Goal: Communication & Community: Answer question/provide support

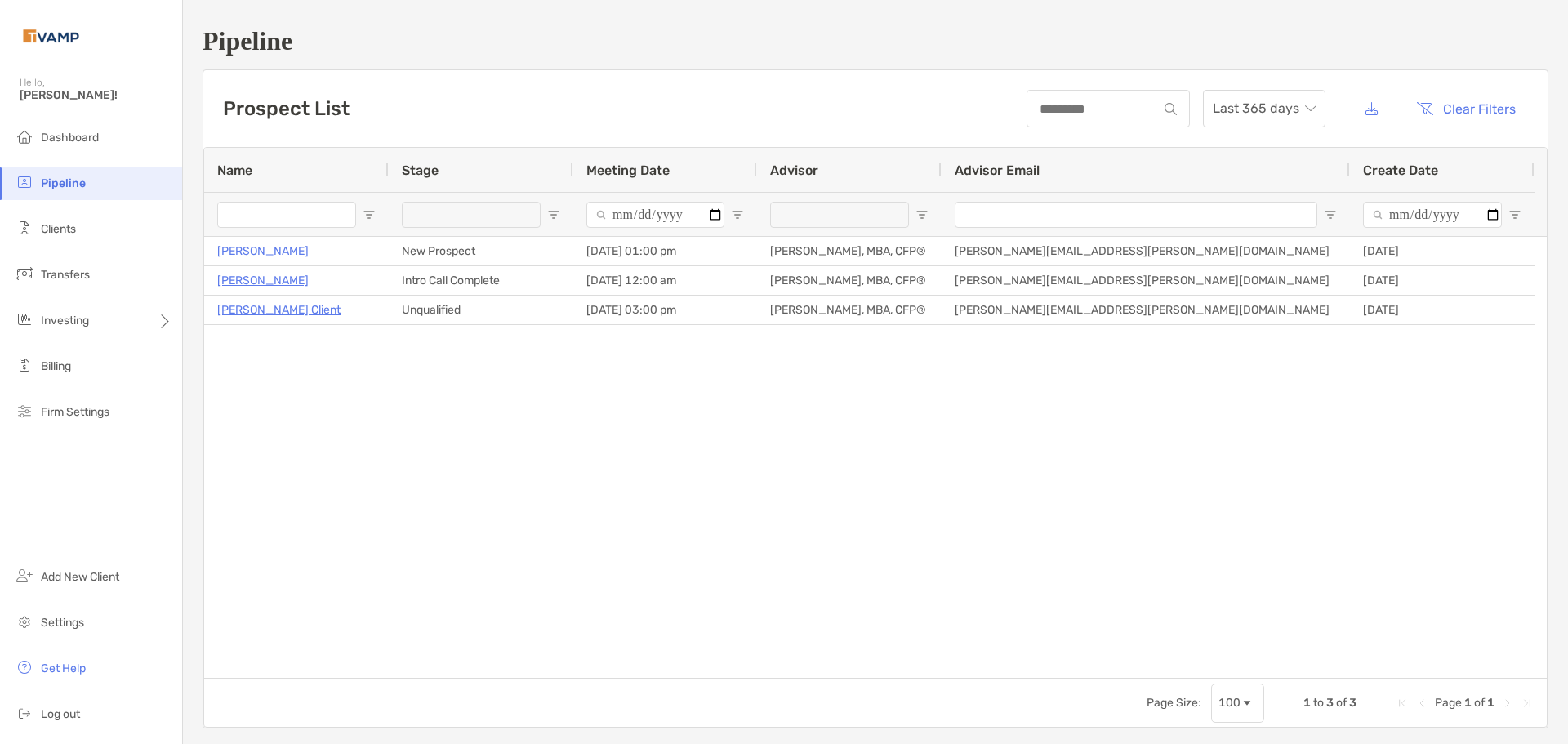
click at [623, 390] on div "[PERSON_NAME] New Prospect [DATE] 01:00 pm [PERSON_NAME], MBA, CFP® [PERSON_NAM…" at bounding box center [875, 458] width 1343 height 441
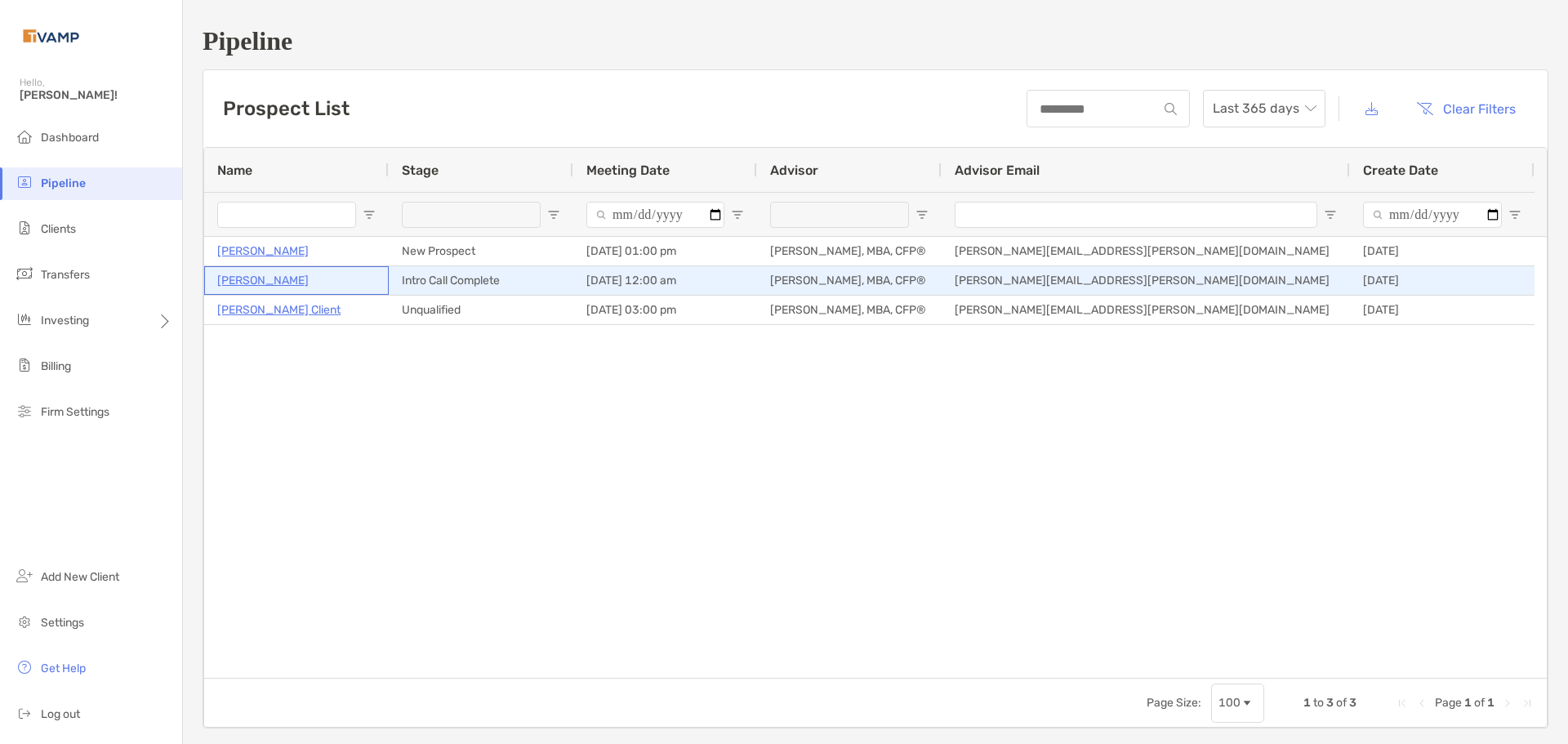
click at [263, 282] on p "[PERSON_NAME]" at bounding box center [263, 280] width 91 height 20
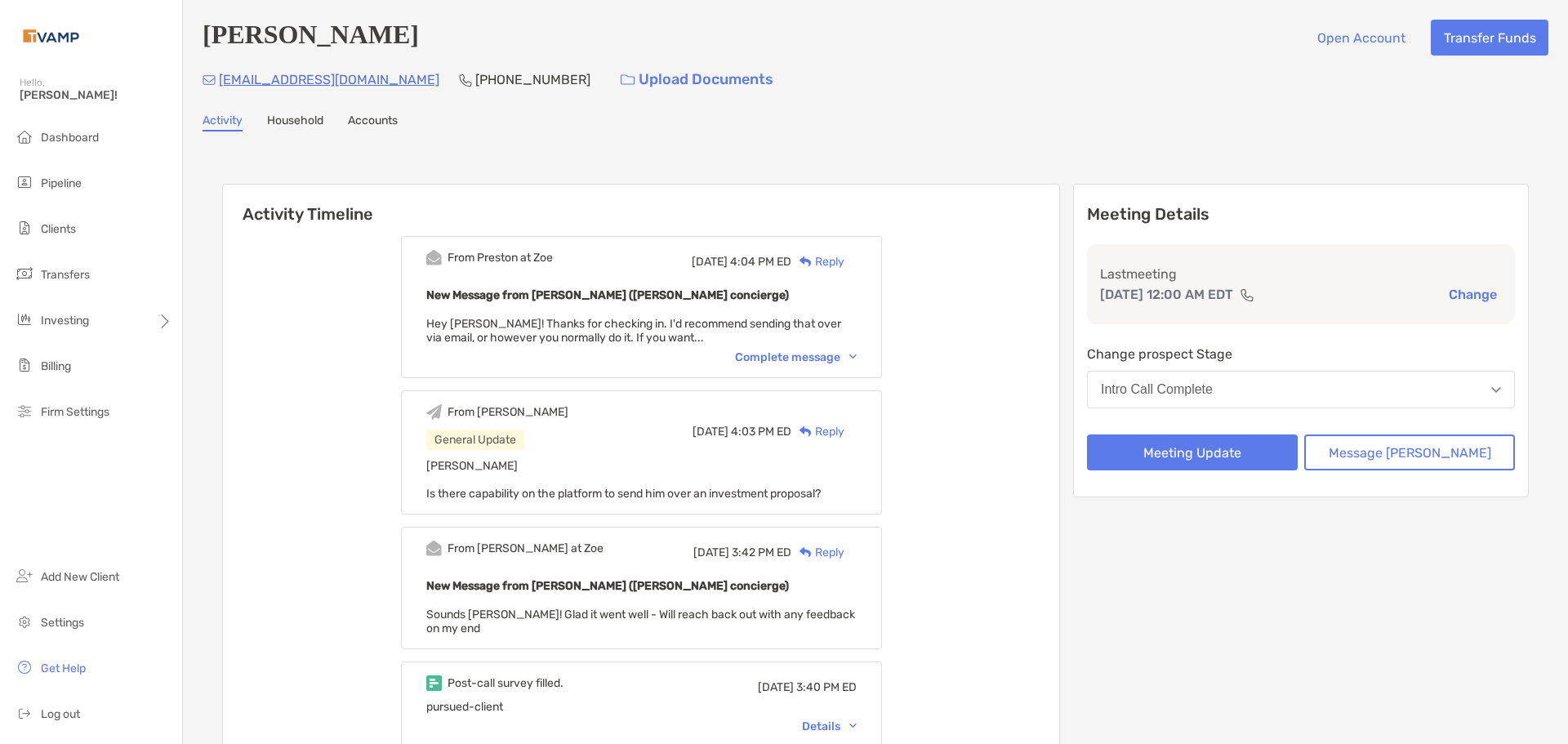
click at [1398, 383] on button "Intro Call Complete" at bounding box center [1300, 390] width 428 height 37
click at [1392, 369] on div "Change prospect Stage Intro Call Complete" at bounding box center [1300, 380] width 428 height 71
click at [1399, 456] on button "Message Zoe" at bounding box center [1410, 453] width 211 height 36
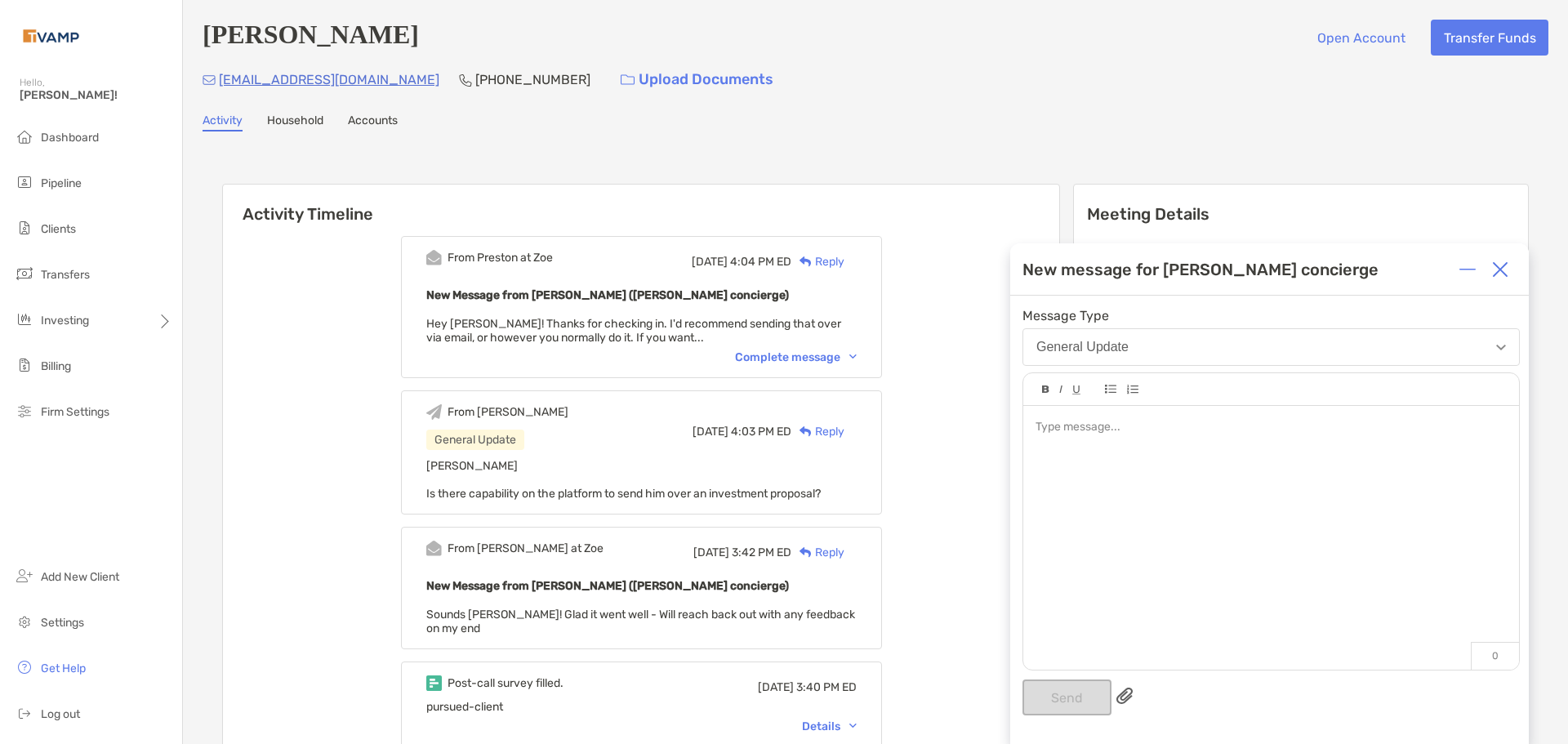
click at [1272, 453] on div at bounding box center [1271, 530] width 496 height 247
click at [1257, 364] on button "General Update" at bounding box center [1271, 347] width 497 height 37
click at [1260, 347] on button "General Update" at bounding box center [1271, 347] width 497 height 37
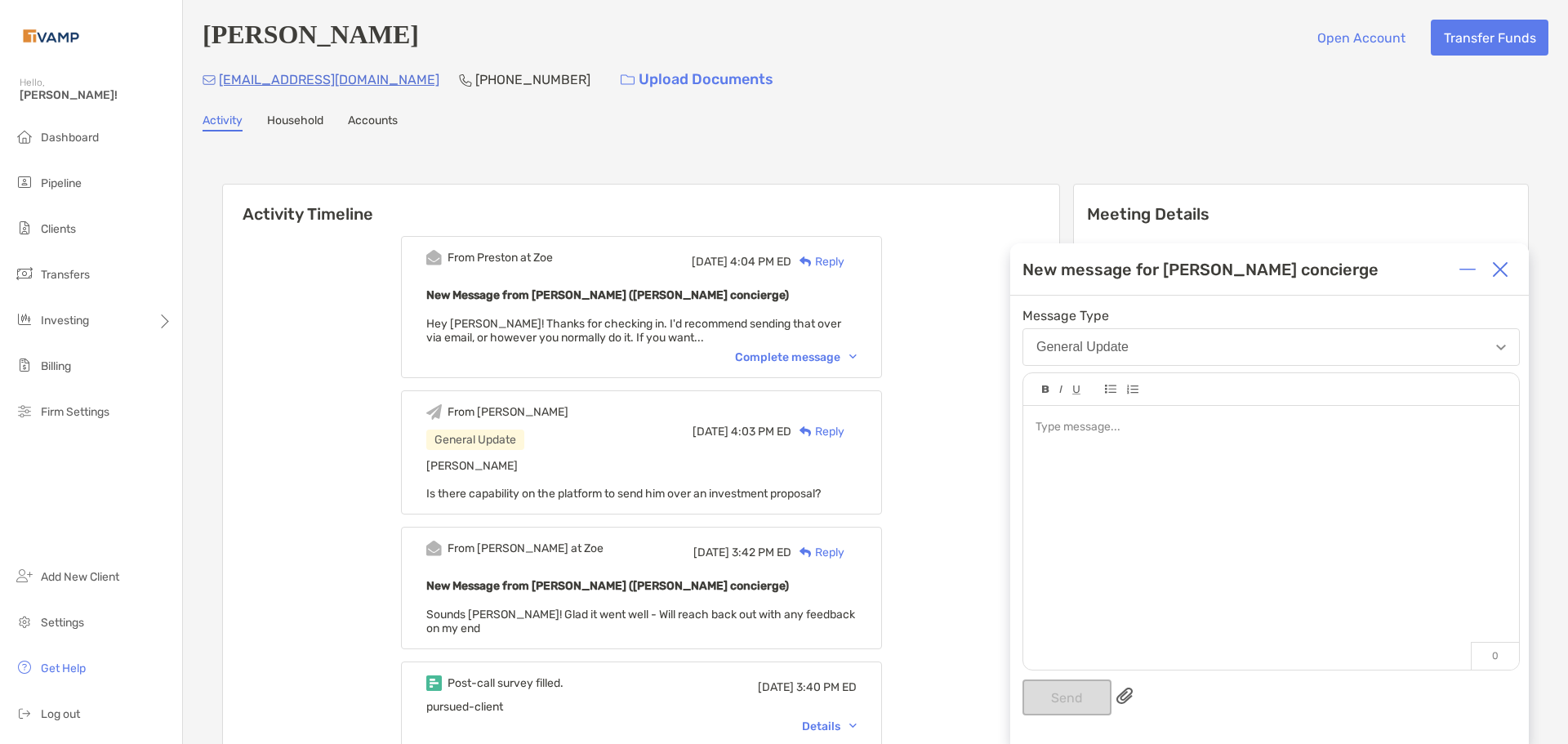
click at [1216, 473] on div at bounding box center [1271, 530] width 496 height 247
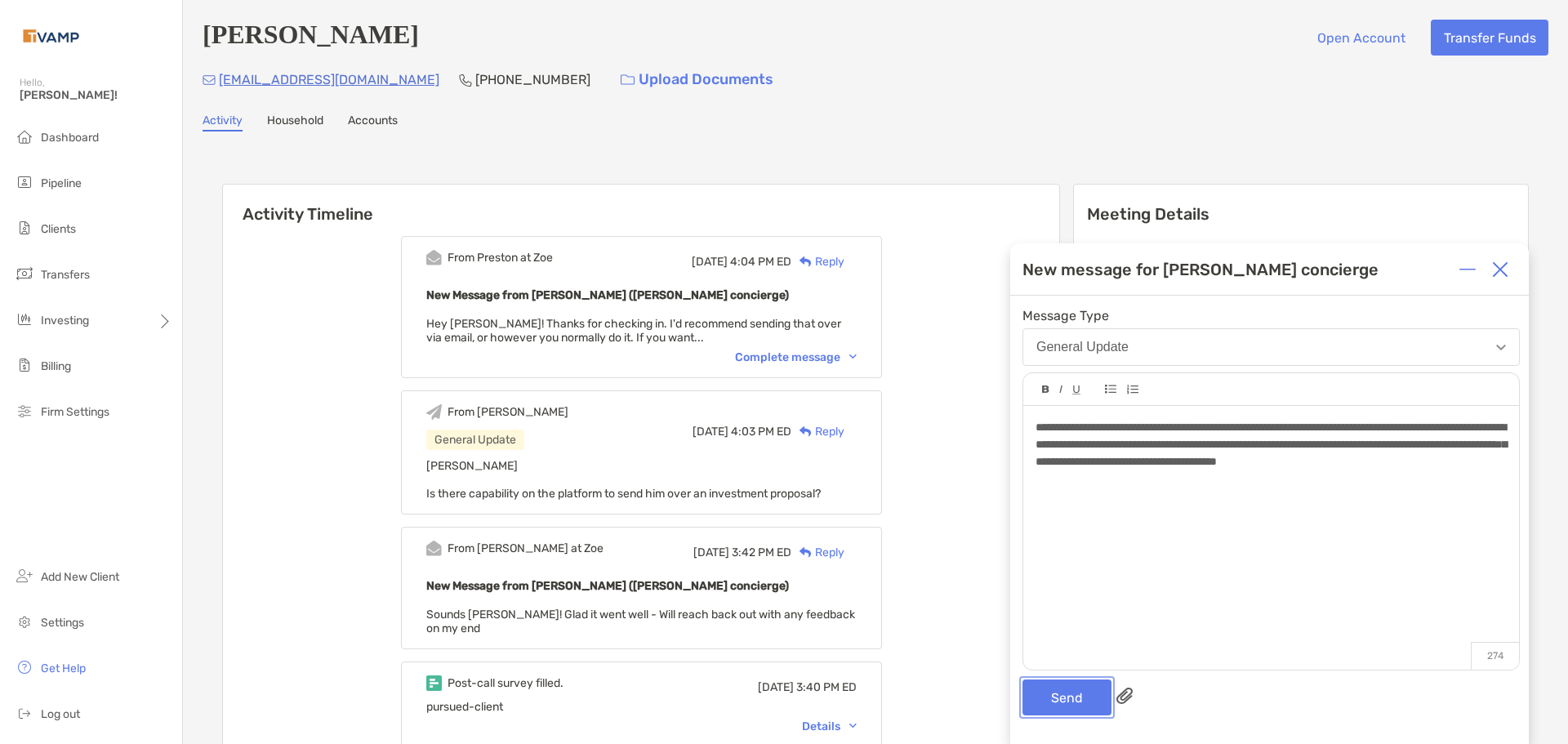
click at [1084, 683] on button "Send" at bounding box center [1067, 697] width 89 height 36
